Goal: Check status: Check status

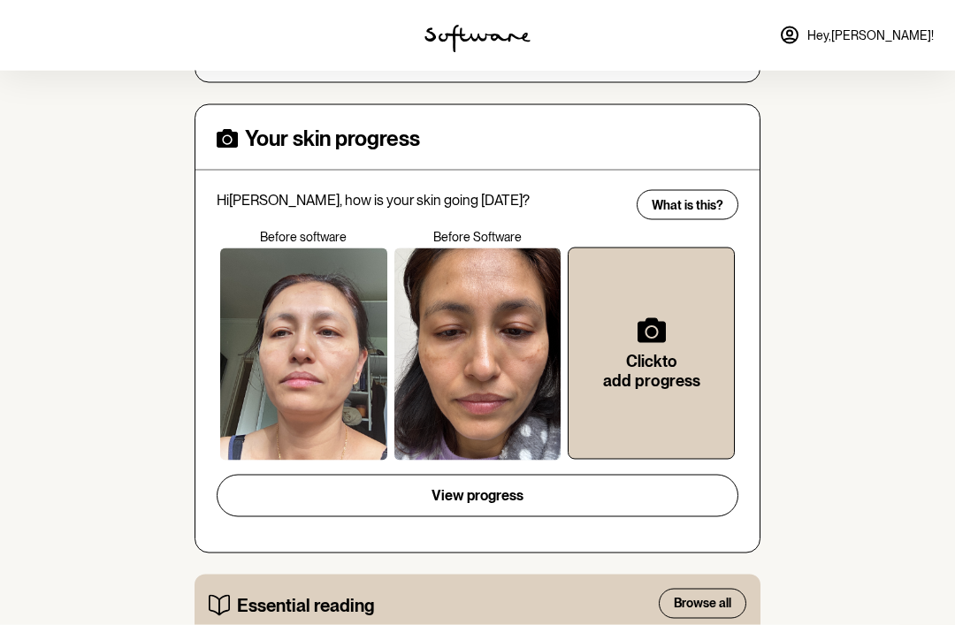
scroll to position [416, 0]
click at [513, 493] on span "View progress" at bounding box center [477, 494] width 92 height 17
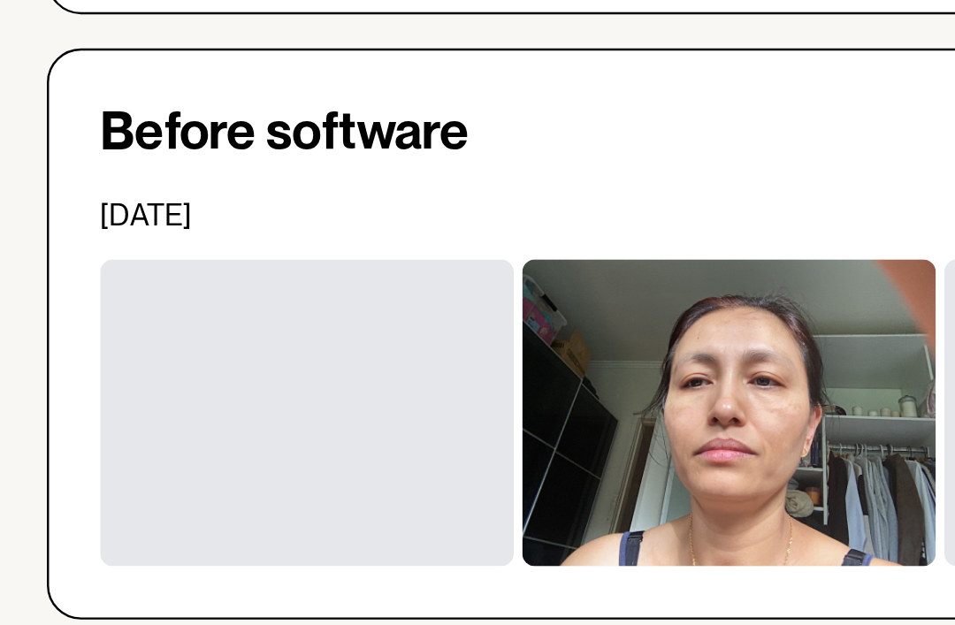
scroll to position [887, 0]
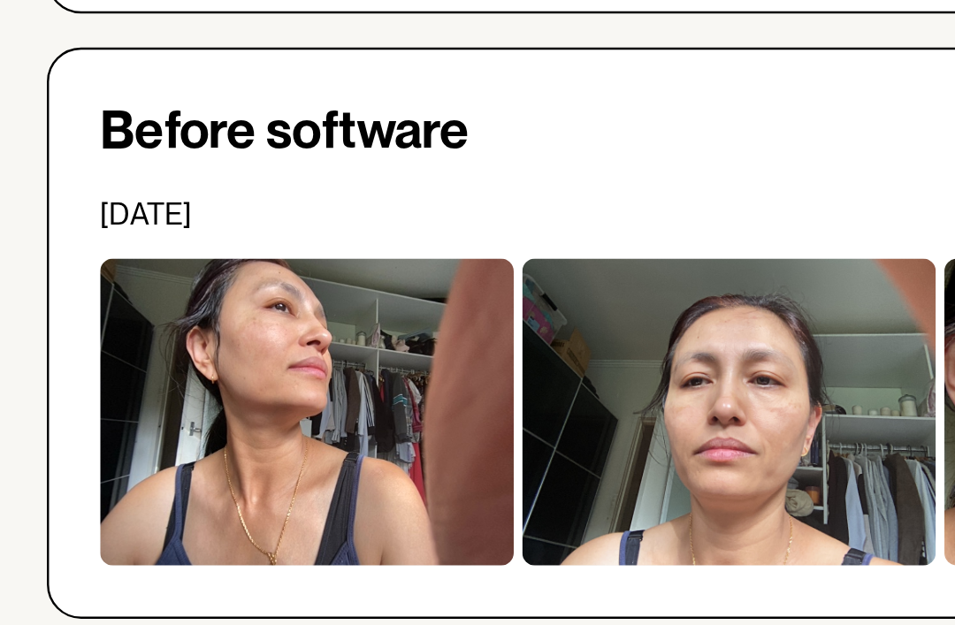
click at [229, 362] on div "Before software [DATE]" at bounding box center [477, 480] width 566 height 237
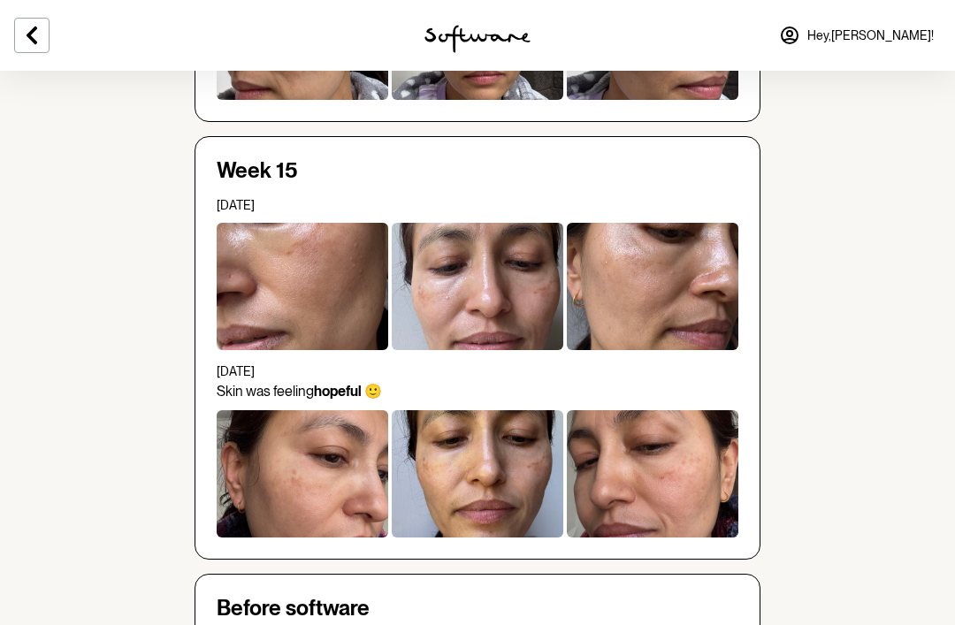
scroll to position [699, 0]
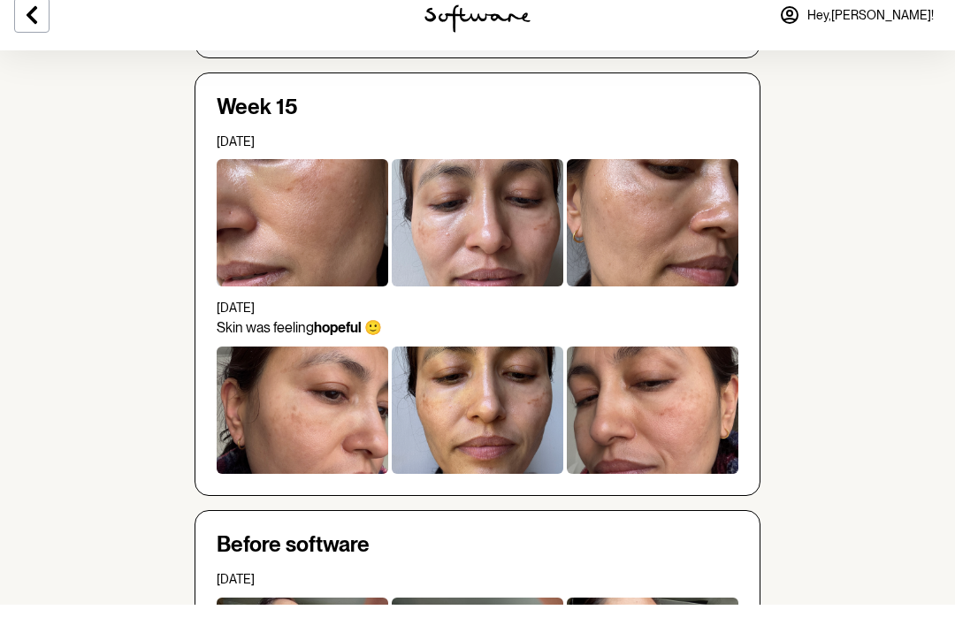
click at [745, 422] on div "Week 15 [DATE] [DATE] Skin was feeling hopeful 🙂" at bounding box center [477, 305] width 566 height 424
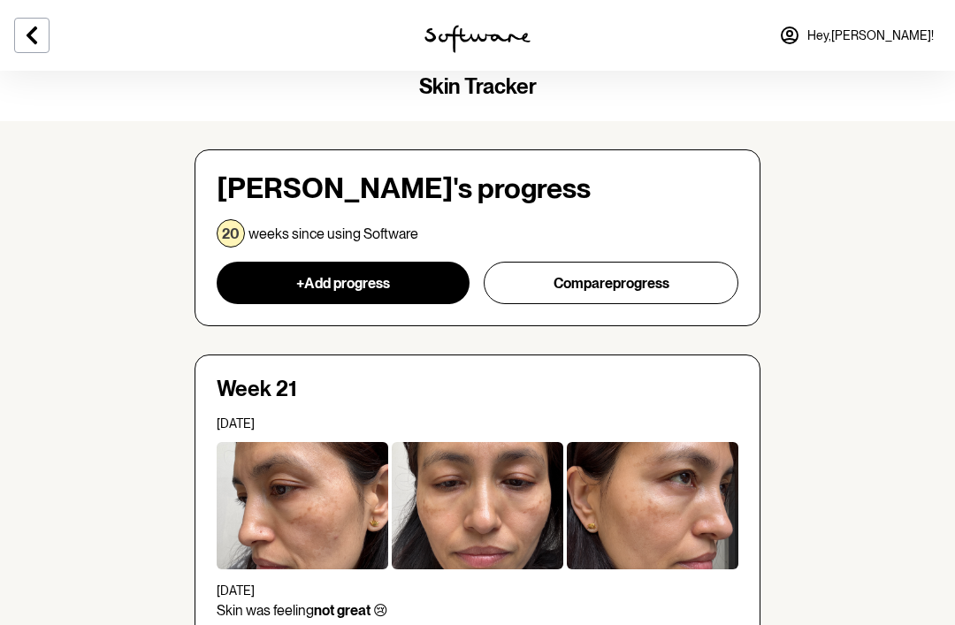
scroll to position [0, 0]
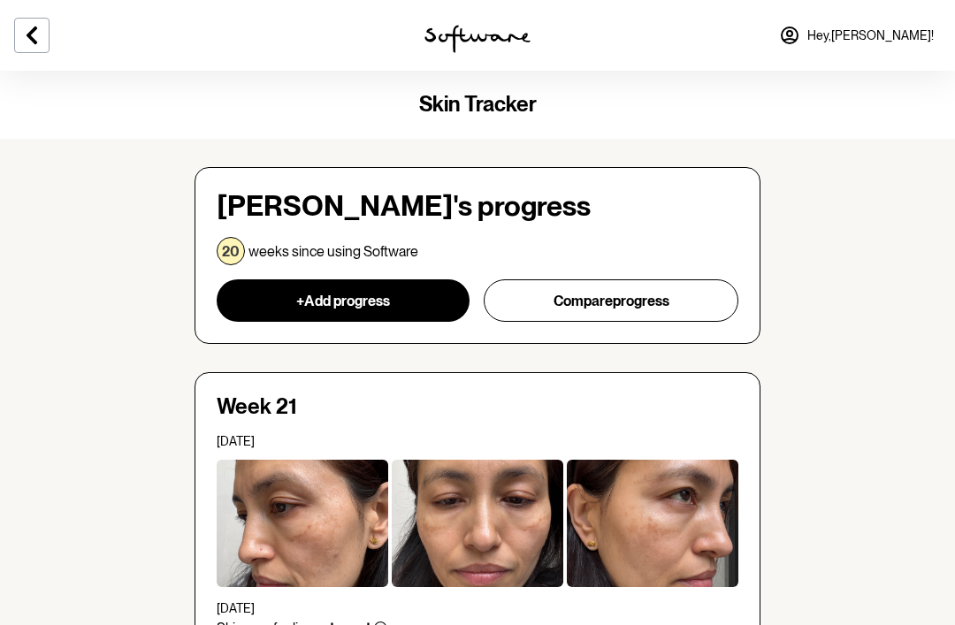
click at [885, 34] on link "Hey, [PERSON_NAME] !" at bounding box center [856, 35] width 176 height 42
